Goal: Task Accomplishment & Management: Manage account settings

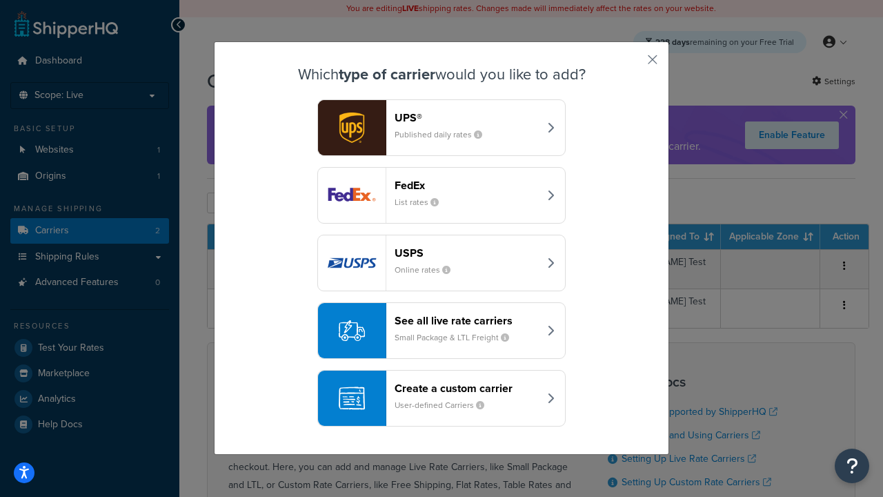
click at [441, 195] on div "FedEx List rates" at bounding box center [467, 195] width 144 height 33
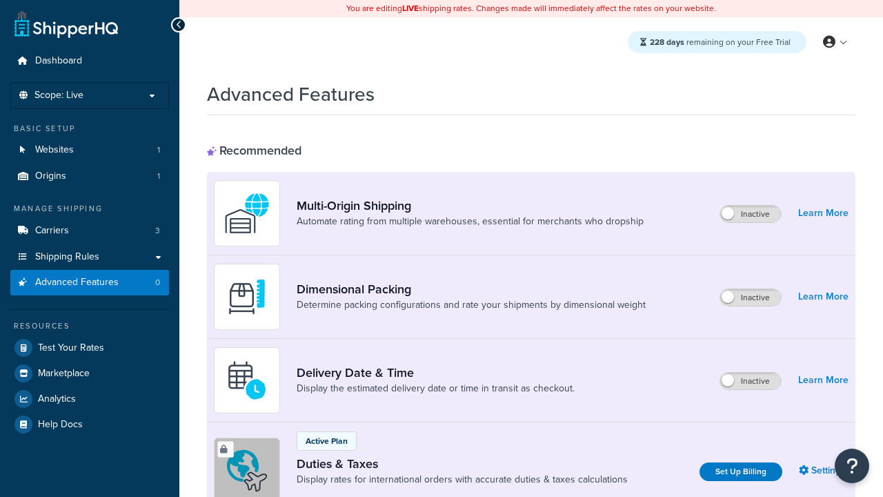
scroll to position [447, 0]
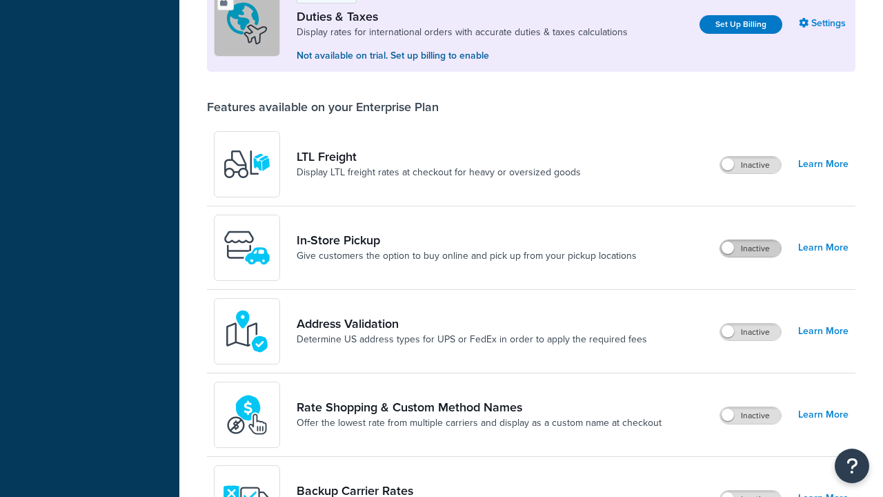
click at [750, 248] on label "Inactive" at bounding box center [750, 248] width 61 height 17
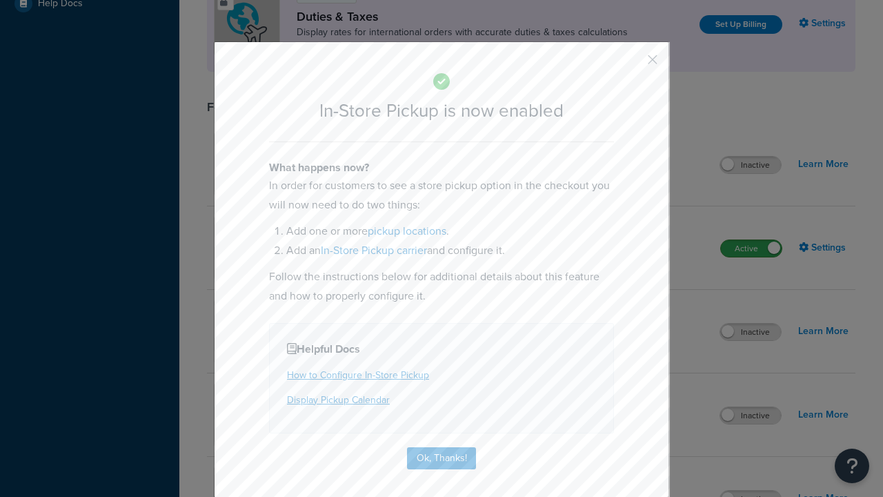
scroll to position [0, 0]
click at [632, 63] on button "button" at bounding box center [631, 64] width 3 height 3
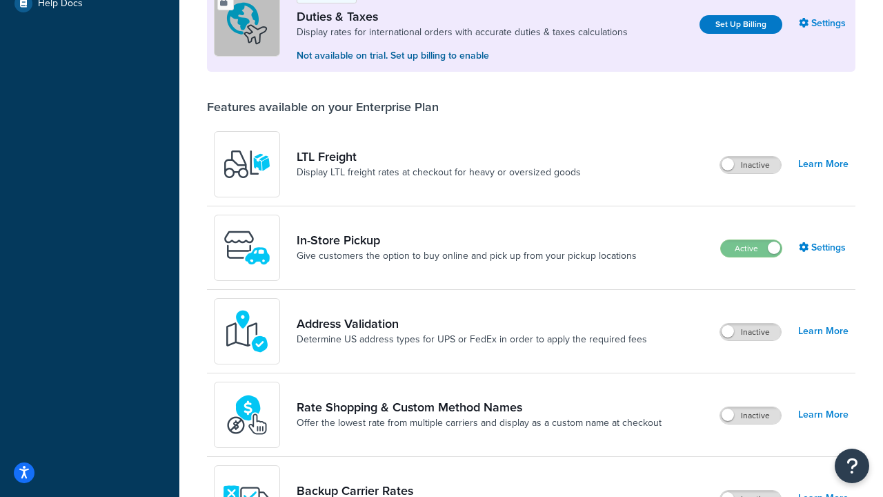
scroll to position [421, 0]
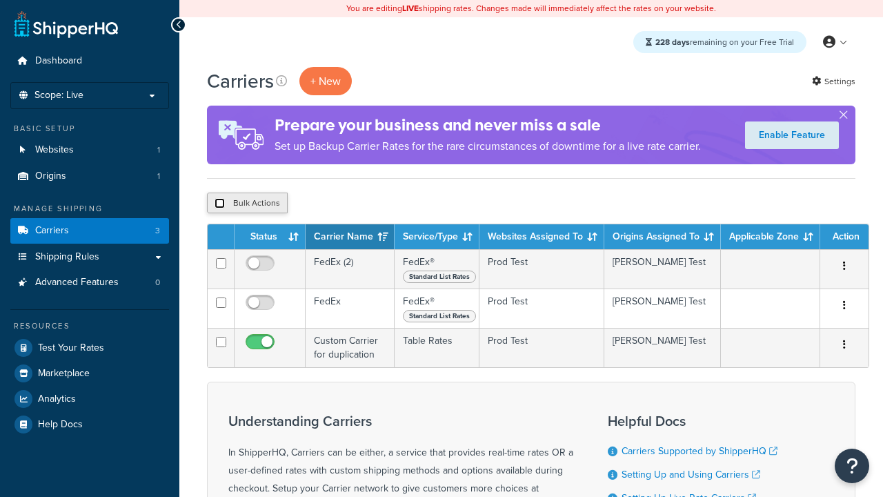
click at [219, 203] on input "checkbox" at bounding box center [219, 203] width 10 height 10
checkbox input "true"
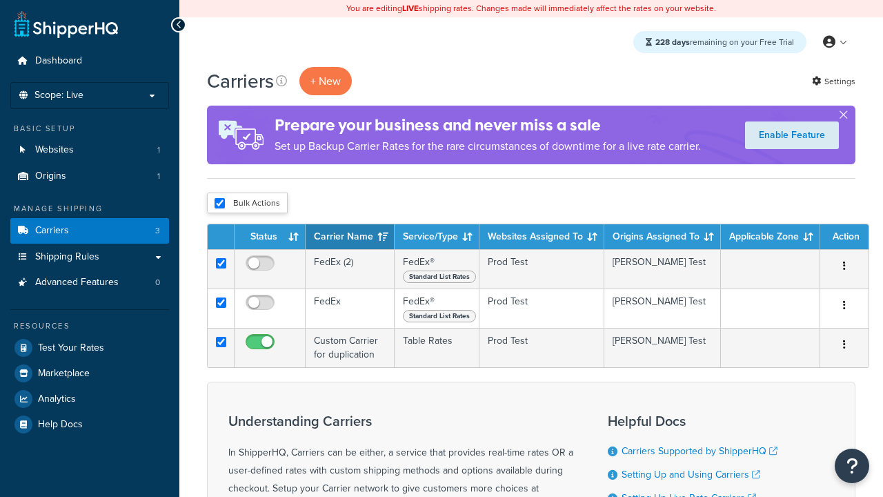
click at [0, 0] on button "Delete" at bounding box center [0, 0] width 0 height 0
